Goal: Use online tool/utility: Use online tool/utility

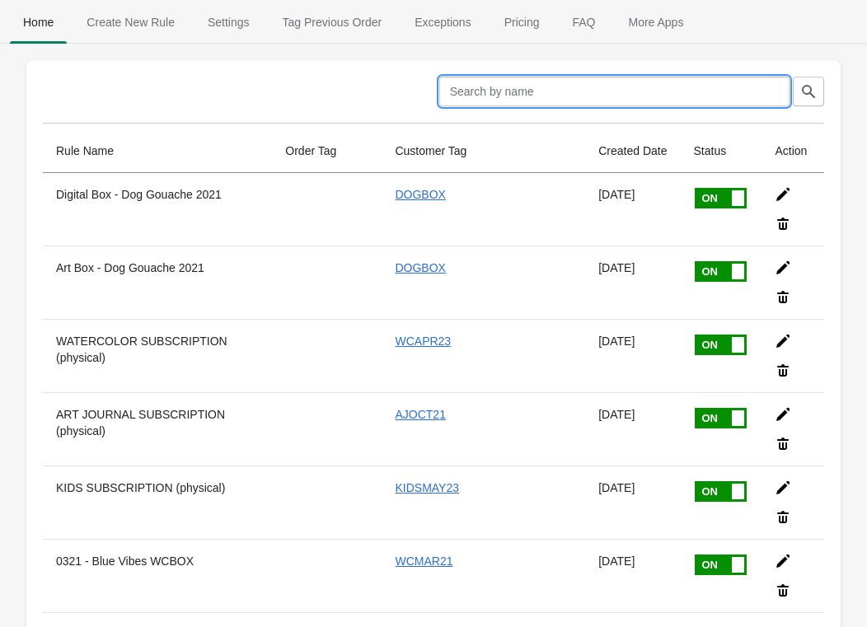
click at [534, 88] on input "text" at bounding box center [614, 92] width 350 height 30
type input "w"
click at [804, 82] on button "button" at bounding box center [808, 92] width 31 height 30
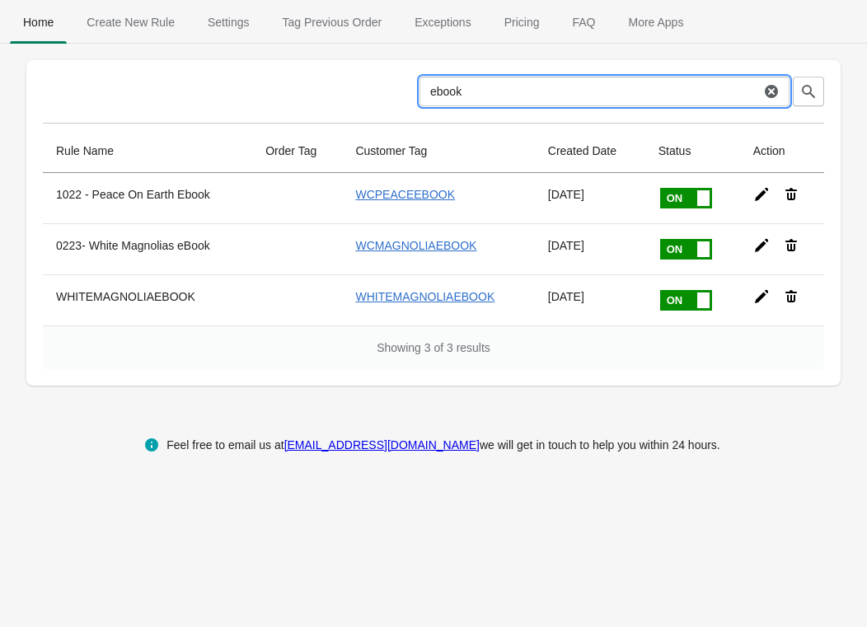
drag, startPoint x: 487, startPoint y: 94, endPoint x: 384, endPoint y: 72, distance: 105.4
click at [384, 72] on div "ebook Clear" at bounding box center [427, 84] width 794 height 43
type input "sunlit"
click at [817, 102] on button "button" at bounding box center [808, 92] width 31 height 30
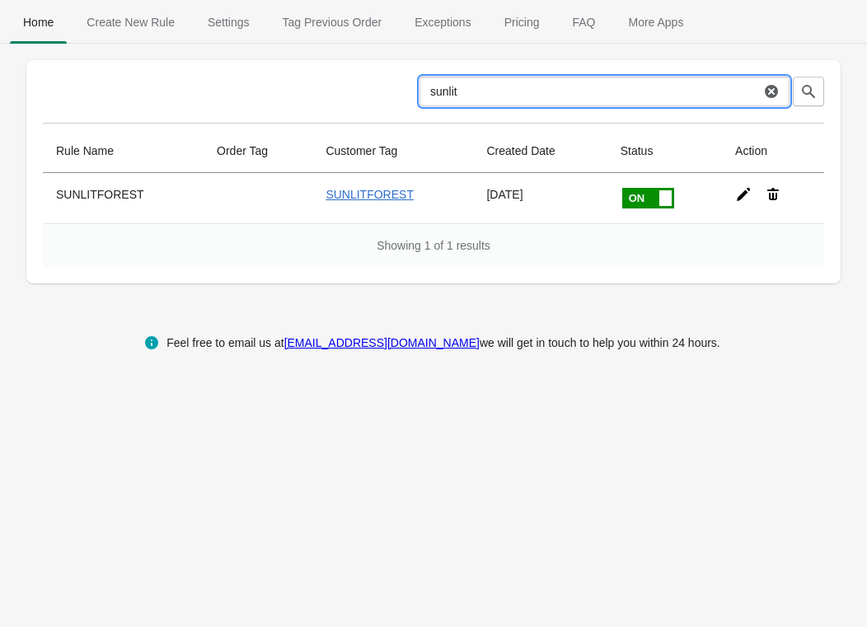
click at [488, 77] on input "sunlit" at bounding box center [589, 92] width 341 height 30
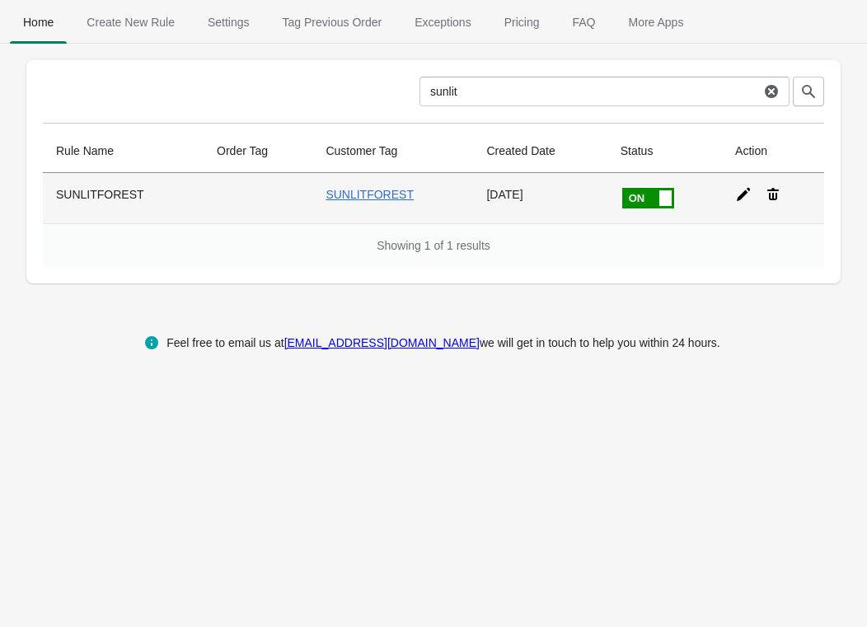
click at [126, 188] on th "SUNLITFOREST" at bounding box center [123, 198] width 161 height 50
click at [743, 191] on icon at bounding box center [743, 194] width 16 height 16
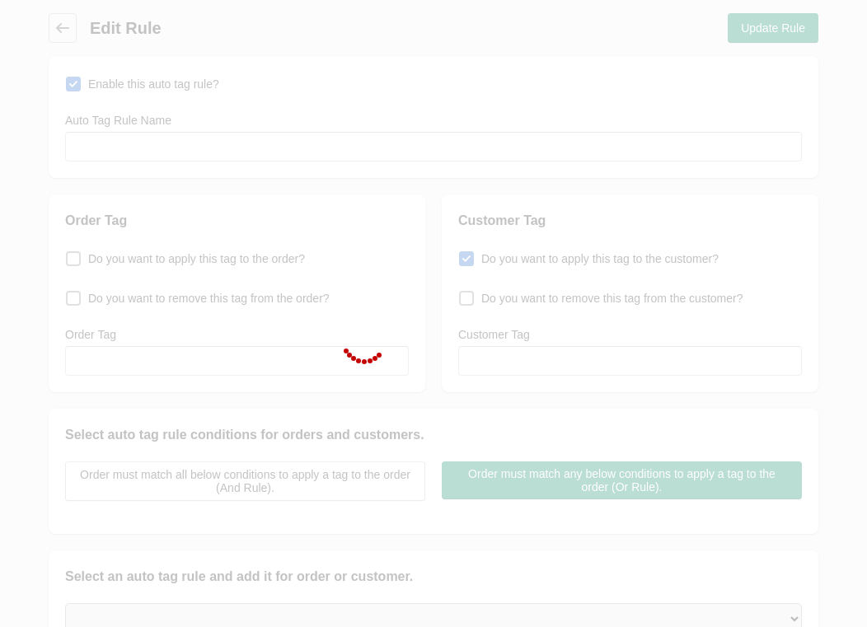
type input "SUNLITFOREST"
checkbox input "true"
type input "SUNLITFOREST"
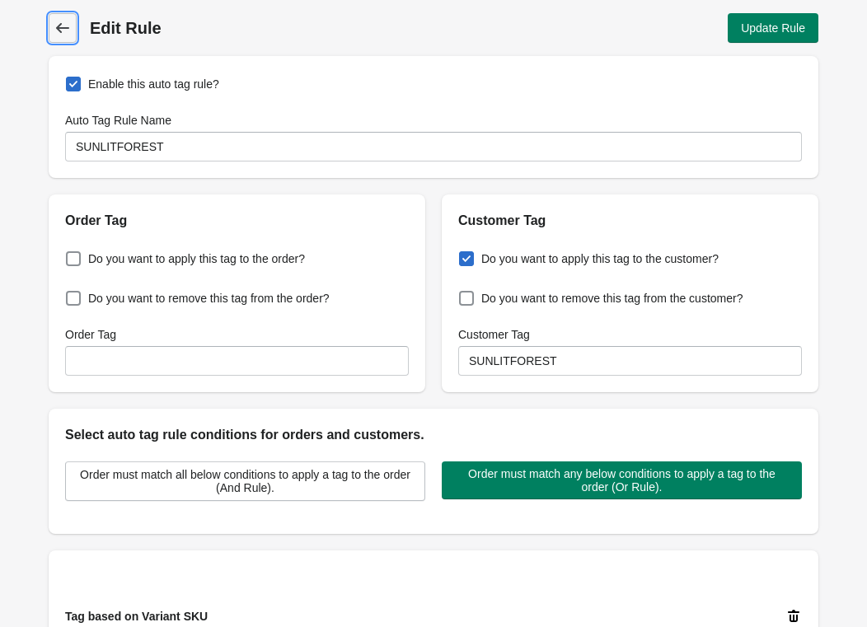
click at [62, 33] on icon at bounding box center [62, 28] width 16 height 16
